Goal: Information Seeking & Learning: Learn about a topic

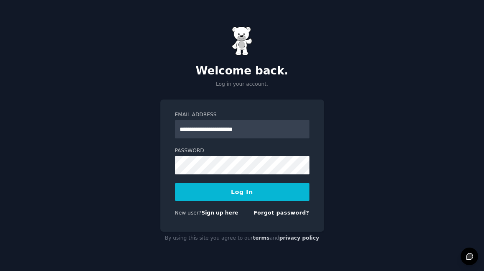
type input "**********"
click at [265, 195] on button "Log In" at bounding box center [242, 192] width 134 height 18
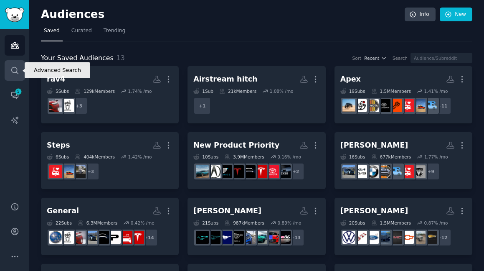
click at [9, 68] on link "Search" at bounding box center [15, 70] width 20 height 20
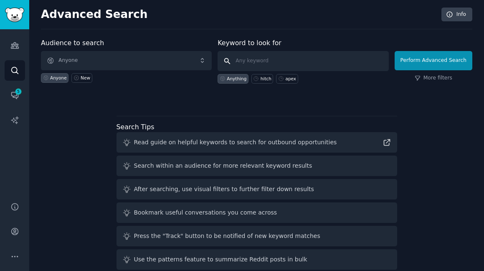
click at [296, 61] on input "text" at bounding box center [303, 61] width 171 height 20
type input "H"
type input "#114223"
click button "Perform Advanced Search" at bounding box center [434, 60] width 78 height 19
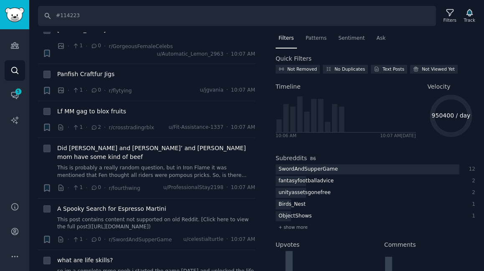
scroll to position [860, 0]
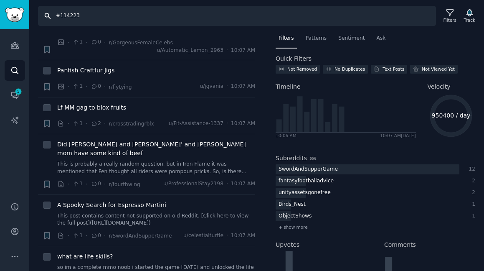
click at [141, 15] on input "#114223" at bounding box center [237, 16] width 398 height 20
type input "#114223 hitch"
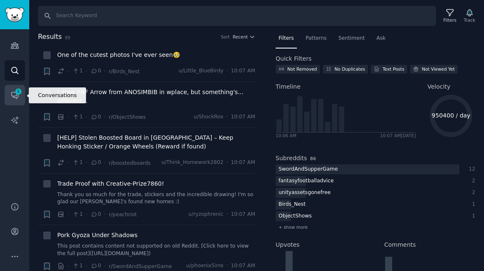
click at [13, 96] on icon "Sidebar" at bounding box center [14, 95] width 7 height 7
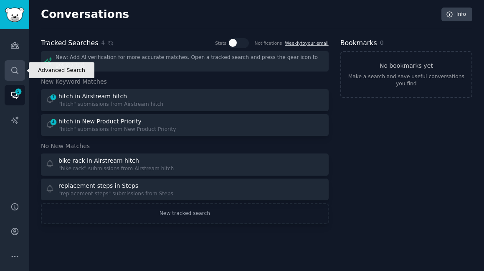
click at [14, 71] on icon "Sidebar" at bounding box center [14, 70] width 9 height 9
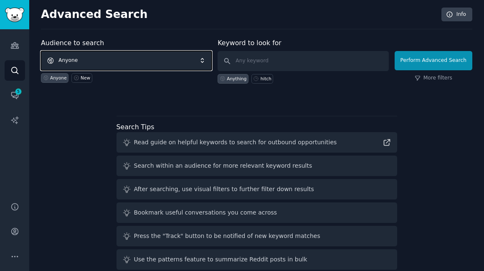
click at [181, 66] on span "Anyone" at bounding box center [126, 60] width 171 height 19
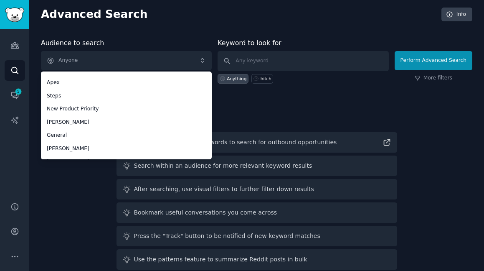
scroll to position [99, 0]
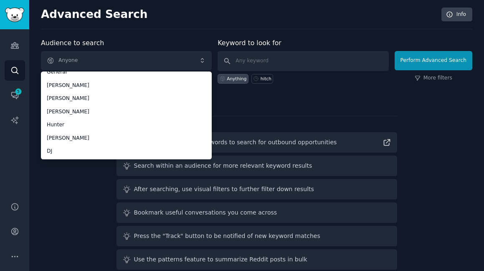
click at [338, 108] on div "Audience to search Anyone Anyone rav4 Airstream hitch Apex Steps New Product Pr…" at bounding box center [256, 155] width 431 height 235
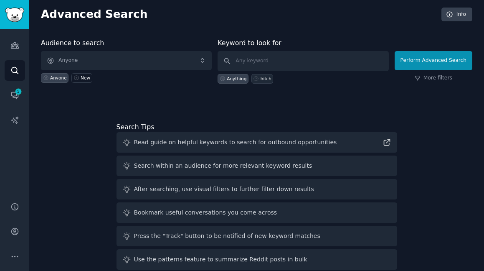
click at [262, 81] on div "hitch" at bounding box center [266, 79] width 11 height 6
click at [306, 64] on input "hitch" at bounding box center [303, 61] width 171 height 20
type input "3114223"
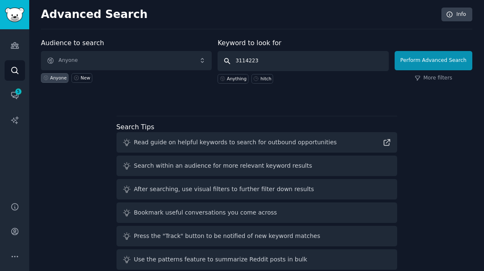
click button "Perform Advanced Search" at bounding box center [434, 60] width 78 height 19
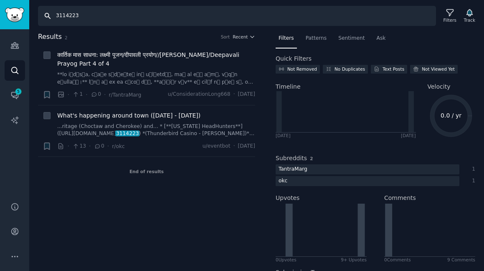
click at [54, 18] on input "3114223" at bounding box center [237, 16] width 398 height 20
type input "#114223"
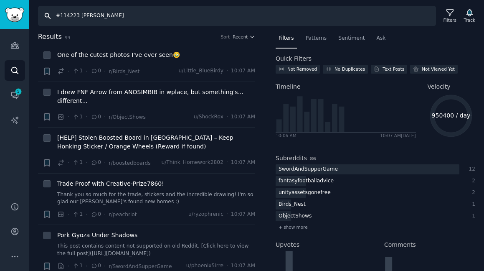
click at [108, 9] on input "#114223 [PERSON_NAME]" at bounding box center [237, 16] width 398 height 20
click at [103, 15] on input "#114223 [PERSON_NAME]" at bounding box center [237, 16] width 398 height 20
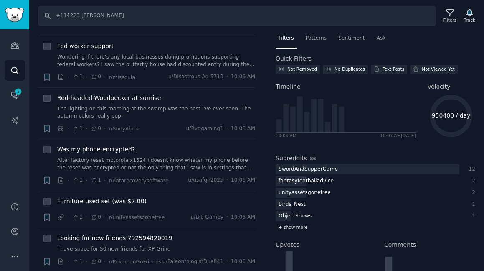
scroll to position [4042, 0]
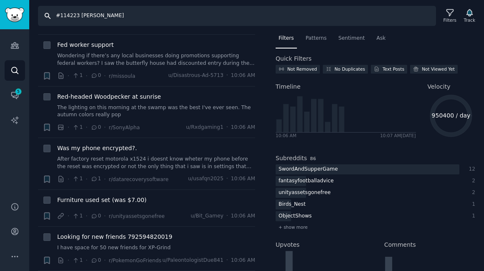
drag, startPoint x: 75, startPoint y: 18, endPoint x: 50, endPoint y: 16, distance: 25.5
click at [50, 16] on input "#114223 [PERSON_NAME]" at bounding box center [237, 16] width 398 height 20
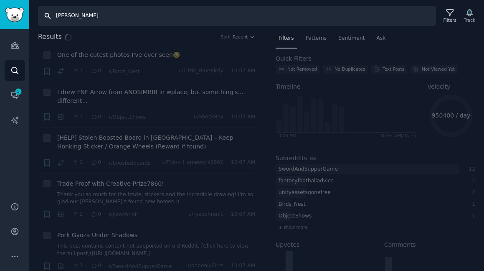
click at [378, 22] on input "[PERSON_NAME]" at bounding box center [237, 16] width 398 height 20
click at [128, 14] on input "[PERSON_NAME]" at bounding box center [237, 16] width 398 height 20
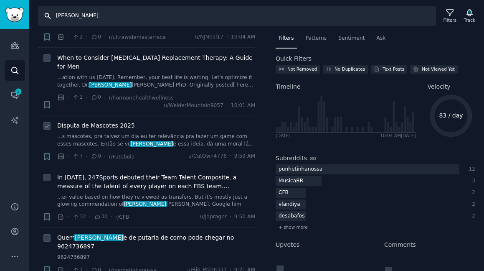
scroll to position [52, 0]
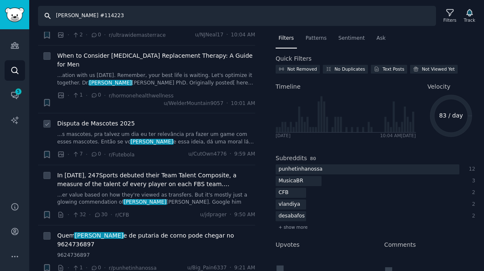
type input "[PERSON_NAME] #114223"
click at [377, 15] on input "[PERSON_NAME] #114223" at bounding box center [237, 16] width 398 height 20
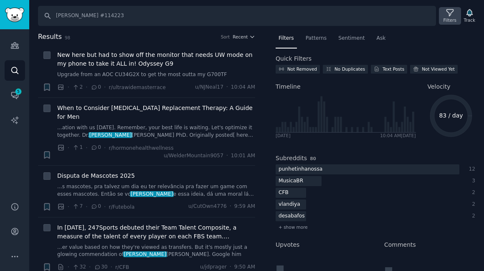
click at [454, 18] on div "Filters" at bounding box center [450, 20] width 13 height 6
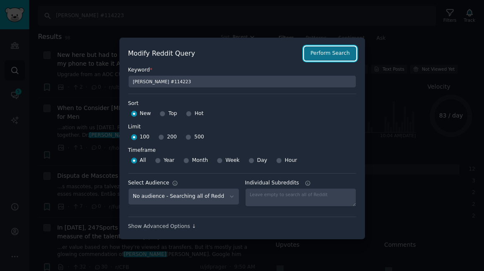
click at [314, 51] on button "Perform Search" at bounding box center [330, 53] width 52 height 14
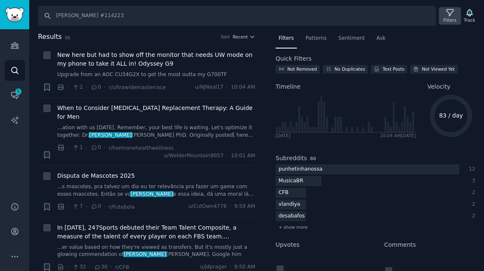
click at [449, 16] on icon at bounding box center [449, 13] width 7 height 7
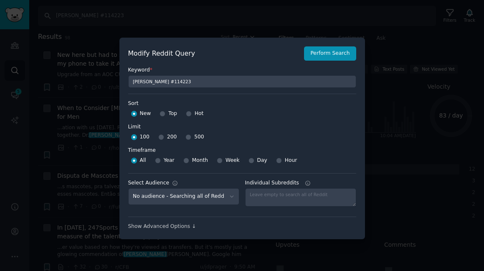
scroll to position [6, 0]
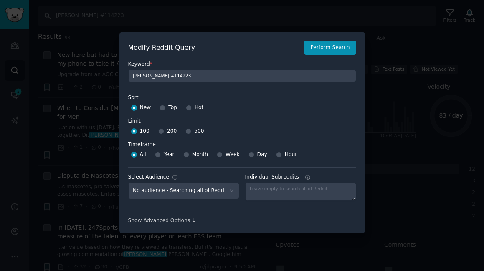
click at [165, 107] on div "Top" at bounding box center [169, 107] width 18 height 13
click at [160, 109] on input "Top" at bounding box center [163, 108] width 6 height 6
radio input "true"
click at [234, 119] on label "Limit" at bounding box center [242, 121] width 228 height 8
click at [219, 193] on select "No audience - Searching all of Reddit rav4 - 5 Subreddits Airstream hitch - 1 S…" at bounding box center [183, 190] width 111 height 17
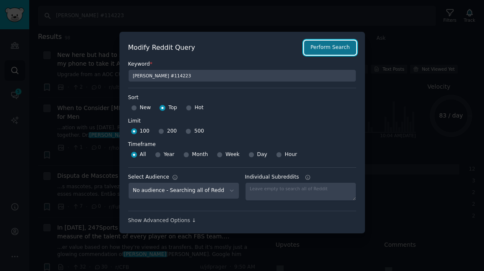
click at [341, 51] on button "Perform Search" at bounding box center [330, 48] width 52 height 14
type input "[PERSON_NAME]"
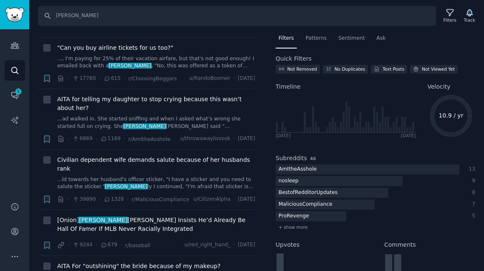
scroll to position [2699, 0]
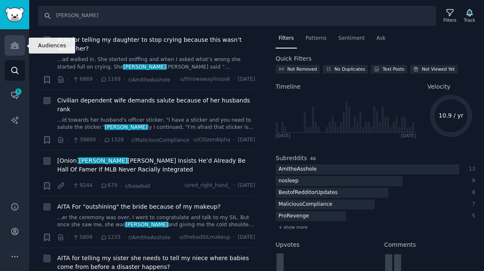
click at [12, 49] on icon "Sidebar" at bounding box center [14, 45] width 9 height 9
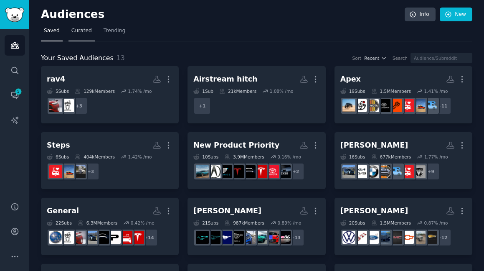
click at [83, 30] on span "Curated" at bounding box center [81, 31] width 20 height 8
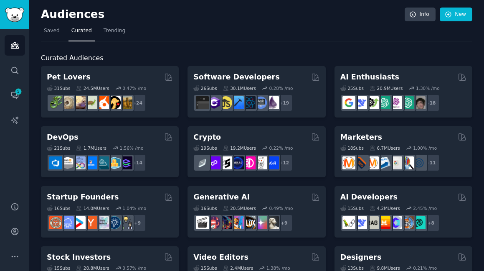
click at [119, 36] on link "Trending" at bounding box center [115, 32] width 28 height 17
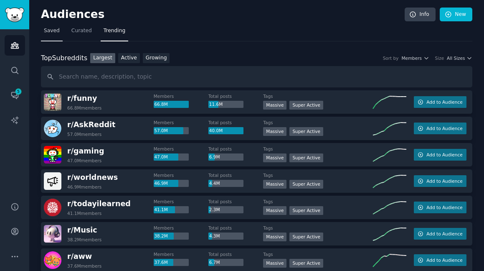
click at [55, 31] on span "Saved" at bounding box center [52, 31] width 16 height 8
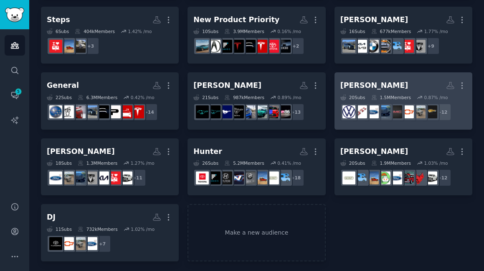
scroll to position [127, 0]
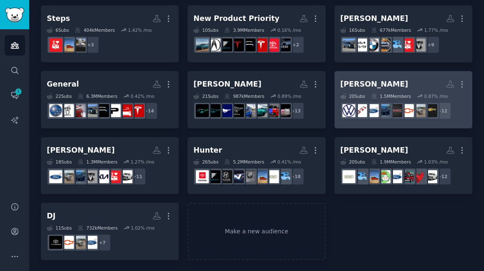
click at [399, 83] on h2 "[PERSON_NAME] More" at bounding box center [403, 84] width 126 height 15
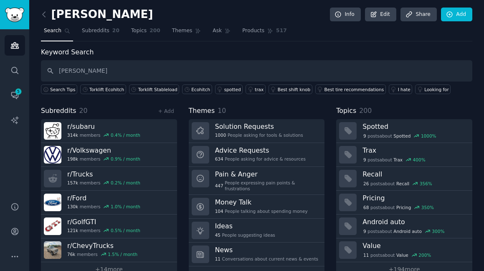
type input "[PERSON_NAME]"
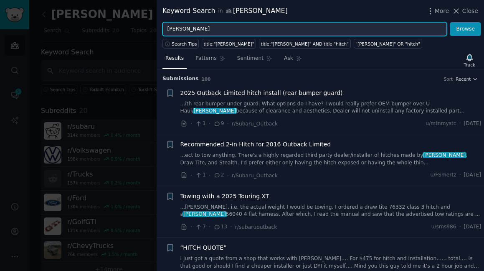
click at [281, 34] on input "[PERSON_NAME]" at bounding box center [304, 29] width 284 height 14
click at [450, 22] on button "Browse" at bounding box center [465, 29] width 31 height 14
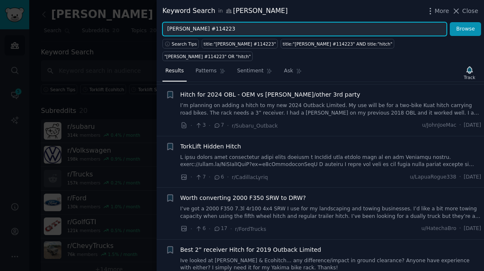
scroll to position [1797, 0]
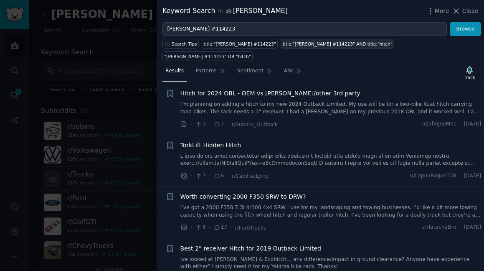
click at [301, 44] on div "title:"[PERSON_NAME] #114223" AND title:"hitch"" at bounding box center [338, 44] width 110 height 6
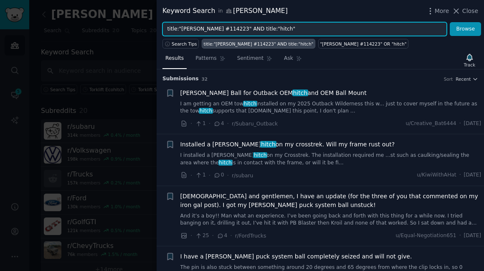
click at [294, 29] on input "title:"[PERSON_NAME] #114223" AND title:"hitch"" at bounding box center [304, 29] width 284 height 14
drag, startPoint x: 243, startPoint y: 29, endPoint x: 254, endPoint y: 29, distance: 10.0
click at [254, 29] on input "title:"[PERSON_NAME] #114223" AND title:"hitch"" at bounding box center [304, 29] width 284 height 14
paste input "Class 1 Hitch, 1-1/4" Ball Mount, Select Volkswagen Golf Alltrack, SportWagen #…"
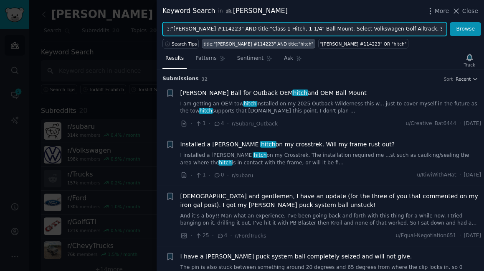
type input "title:"[PERSON_NAME] #114223" AND title:"Class 1 Hitch, 1-1/4" Ball Mount, Sele…"
click at [450, 22] on button "Browse" at bounding box center [465, 29] width 31 height 14
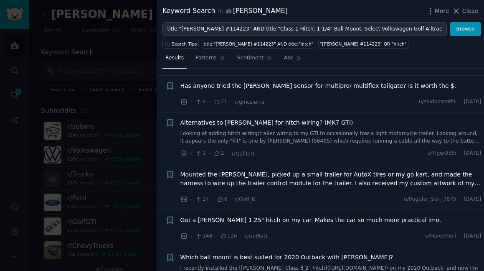
scroll to position [671, 0]
click at [331, 220] on span "Got a [PERSON_NAME] 1.25" hitch on my car. Makes the car so much more practical…" at bounding box center [310, 219] width 261 height 9
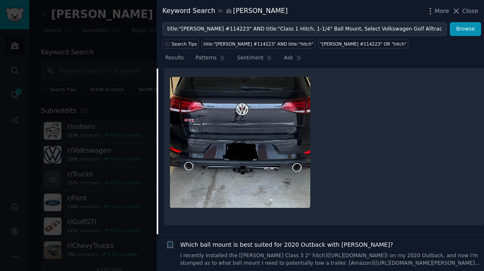
scroll to position [887, 0]
click at [269, 170] on img at bounding box center [240, 142] width 140 height 131
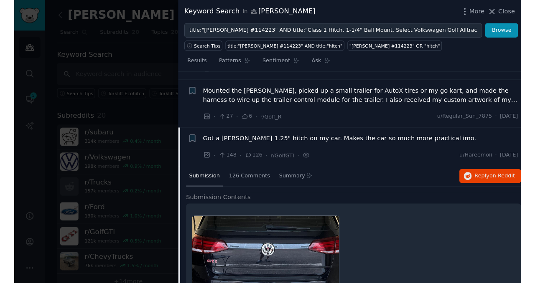
scroll to position [756, 0]
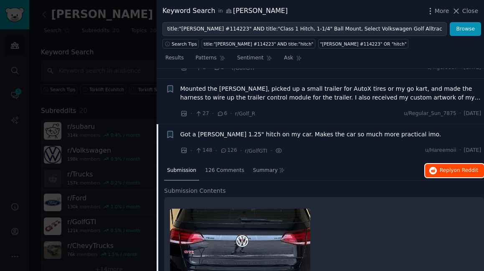
click at [468, 174] on button "Reply on Reddit" at bounding box center [454, 170] width 59 height 13
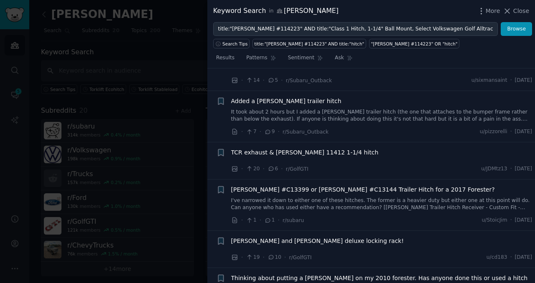
scroll to position [1153, 0]
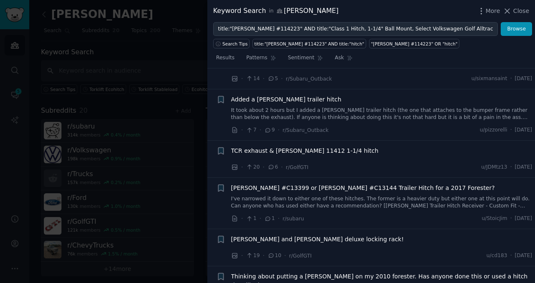
click at [305, 152] on span "TCR exhaust & [PERSON_NAME] 11412 1-1/4 hitch" at bounding box center [304, 151] width 147 height 9
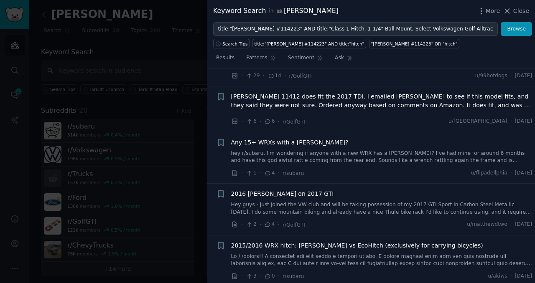
scroll to position [1502, 0]
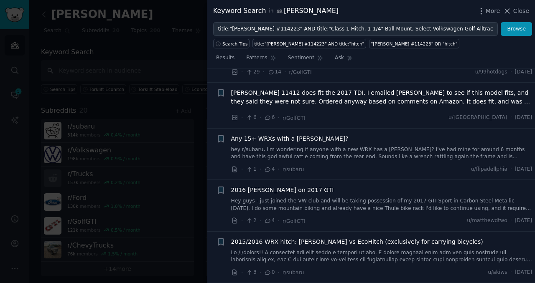
click at [390, 242] on span "2015/2016 WRX hitch: [PERSON_NAME] vs EcoHitch (exclusively for carrying bicycl…" at bounding box center [357, 242] width 252 height 9
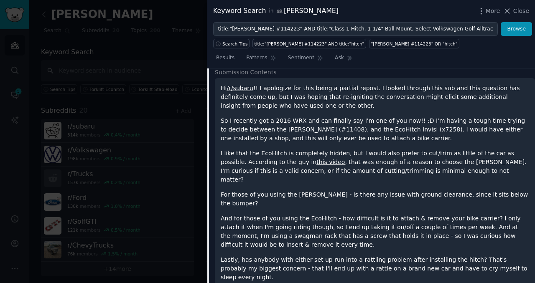
scroll to position [1550, 0]
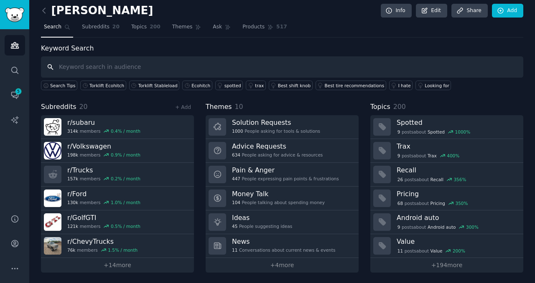
scroll to position [5, 0]
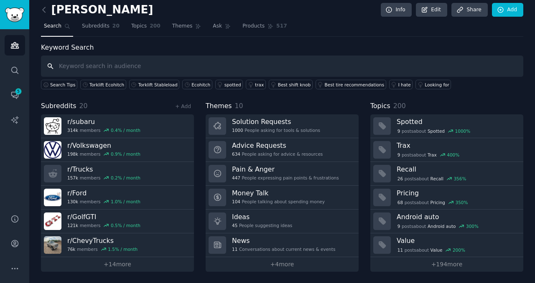
click at [180, 75] on input "text" at bounding box center [282, 66] width 482 height 21
paste input "Class 1 Hitch, 1-1/4" Ball Mount, Select Volkswagen Golf Alltrack, SportWagen #…"
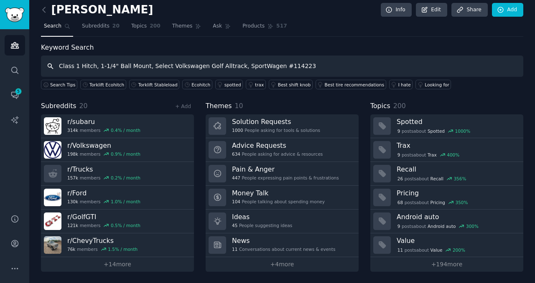
type input "Class 1 Hitch, 1-1/4" Ball Mount, Select Volkswagen Golf Alltrack, SportWagen #…"
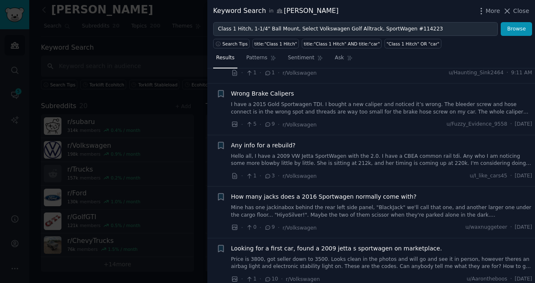
scroll to position [43, 0]
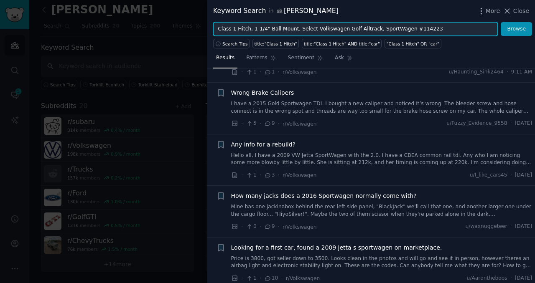
drag, startPoint x: 252, startPoint y: 30, endPoint x: 205, endPoint y: 29, distance: 46.8
click at [205, 29] on div "Keyword Search in [PERSON_NAME] More Close Class 1 Hitch, 1-1/4" Ball Mount, Se…" at bounding box center [267, 141] width 535 height 283
click at [484, 22] on button "Browse" at bounding box center [515, 29] width 31 height 14
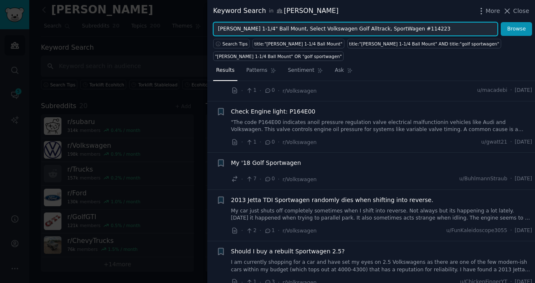
scroll to position [301, 0]
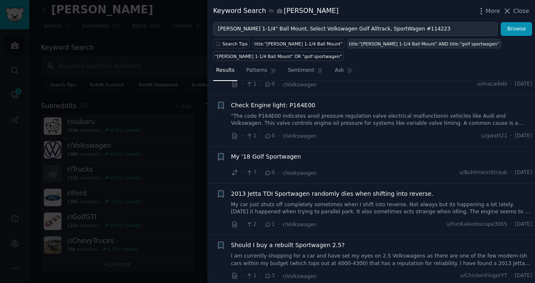
click at [414, 44] on div "title:"[PERSON_NAME] 1-1/4 Ball Mount" AND title:"golf sportwagen"" at bounding box center [424, 44] width 150 height 6
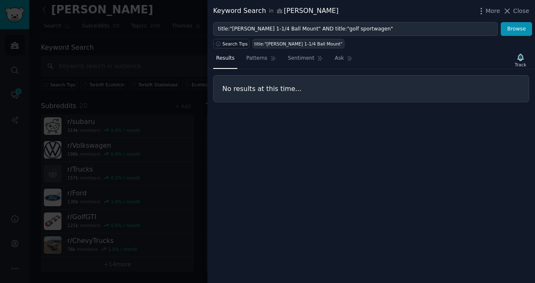
click at [281, 43] on div "title:"[PERSON_NAME] 1-1/4 Ball Mount"" at bounding box center [298, 44] width 88 height 6
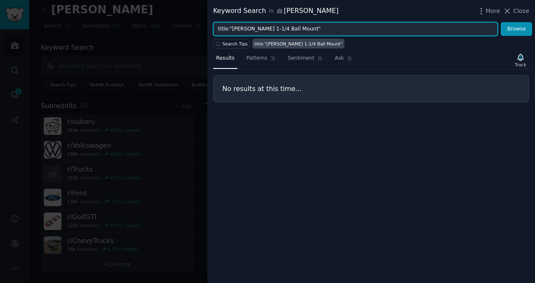
click at [385, 28] on input "title:"[PERSON_NAME] 1-1/4 Ball Mount"" at bounding box center [355, 29] width 284 height 14
click at [335, 28] on input "title:"[PERSON_NAME] 1-1/4 Ball Mount"" at bounding box center [355, 29] width 284 height 14
paste input "[PERSON_NAME] 1.25"
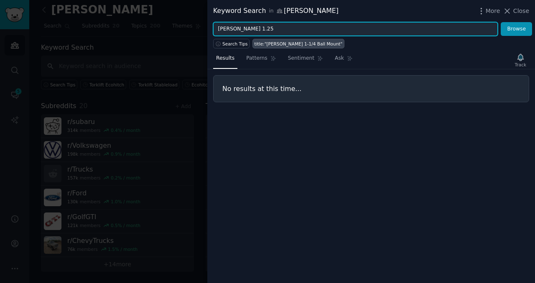
click at [484, 22] on button "Browse" at bounding box center [515, 29] width 31 height 14
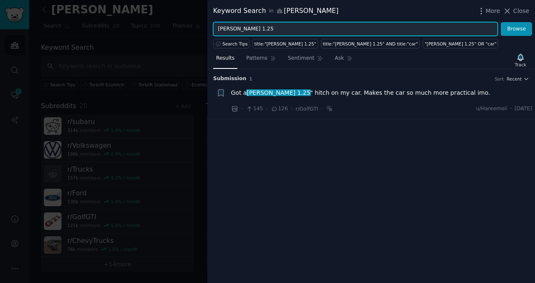
drag, startPoint x: 266, startPoint y: 28, endPoint x: 185, endPoint y: 25, distance: 81.1
click at [185, 25] on div "Keyword Search in [PERSON_NAME] More Close [PERSON_NAME] 1.25 Browse Search Tip…" at bounding box center [267, 141] width 535 height 283
type input "[PERSON_NAME] 114223"
click at [484, 22] on button "Browse" at bounding box center [515, 29] width 31 height 14
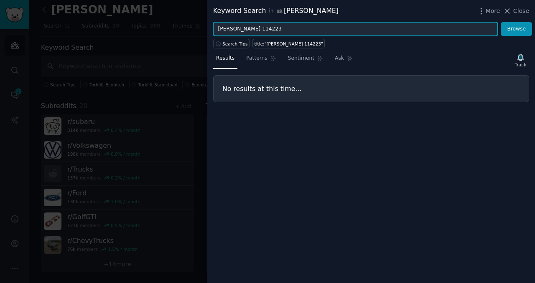
drag, startPoint x: 281, startPoint y: 29, endPoint x: 205, endPoint y: 29, distance: 76.0
click at [205, 29] on div "Keyword Search in [GEOGRAPHIC_DATA] More Close [PERSON_NAME] 114223 Browse Sear…" at bounding box center [267, 141] width 535 height 283
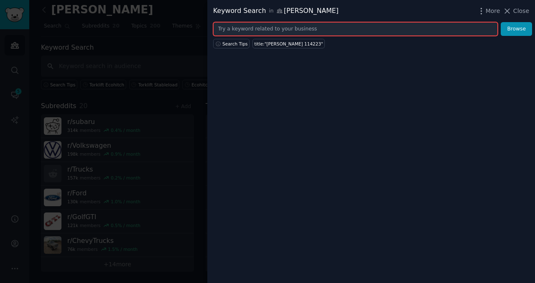
paste input "Volkswagen Golf Alltrack, SportWagen"
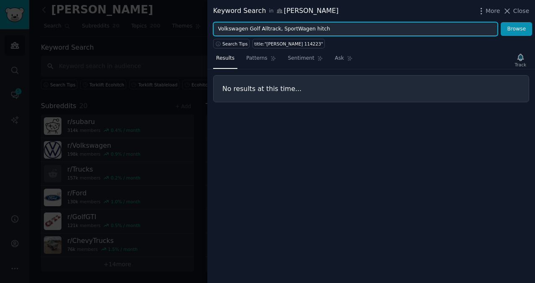
click at [484, 22] on button "Browse" at bounding box center [515, 29] width 31 height 14
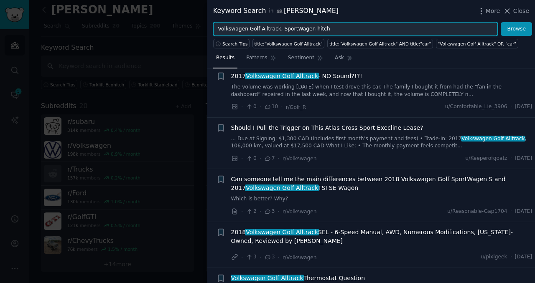
scroll to position [238, 0]
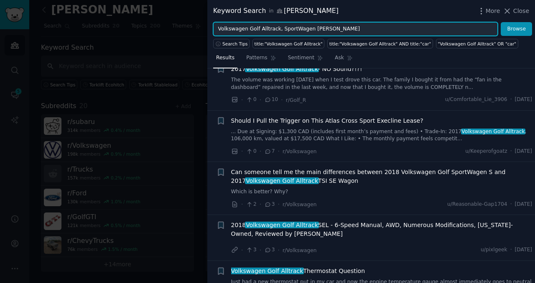
click at [484, 22] on button "Browse" at bounding box center [515, 29] width 31 height 14
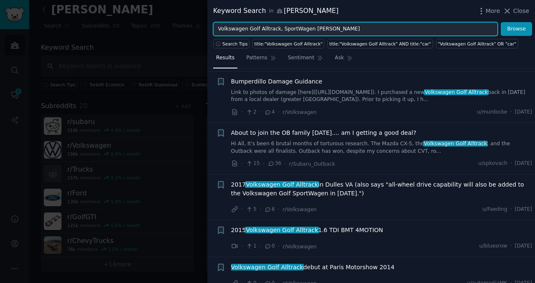
scroll to position [1007, 0]
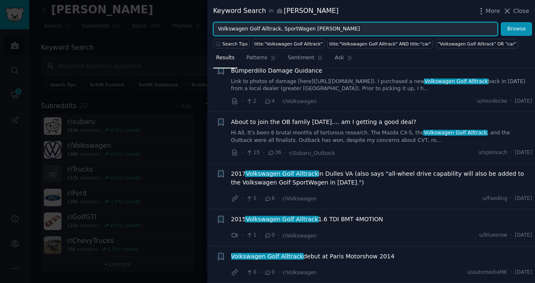
drag, startPoint x: 342, startPoint y: 29, endPoint x: 312, endPoint y: 31, distance: 30.6
click at [312, 31] on input "Volkswagen Golf Alltrack, SportWagen [PERSON_NAME]" at bounding box center [355, 29] width 284 height 14
type input "Volkswagen Golf Alltrack, SportWagen bike rack"
click at [484, 22] on button "Browse" at bounding box center [515, 29] width 31 height 14
